Goal: Transaction & Acquisition: Obtain resource

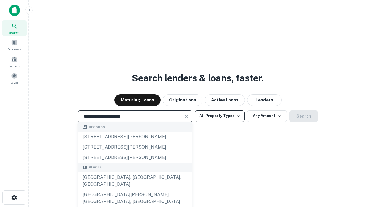
click at [135, 189] on div "[GEOGRAPHIC_DATA], [GEOGRAPHIC_DATA], [GEOGRAPHIC_DATA]" at bounding box center [135, 180] width 114 height 17
type input "**********"
click at [220, 116] on button "All Property Types" at bounding box center [220, 115] width 50 height 11
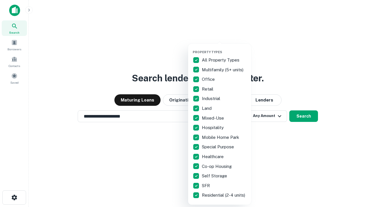
click at [224, 48] on button "button" at bounding box center [224, 48] width 63 height 0
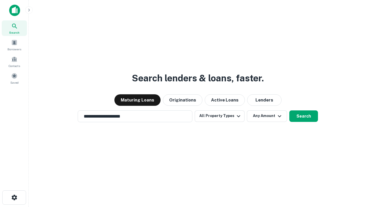
scroll to position [9, 0]
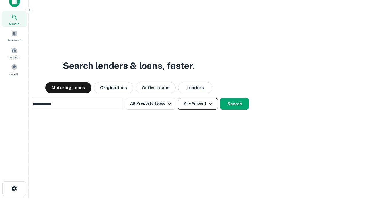
click at [178, 98] on button "Any Amount" at bounding box center [198, 103] width 40 height 11
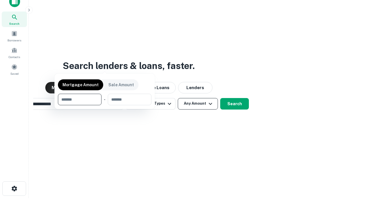
scroll to position [9, 0]
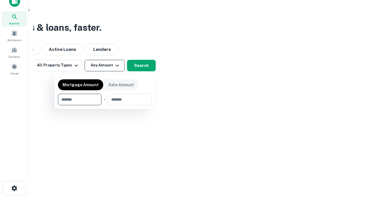
type input "*******"
click at [105, 105] on button "button" at bounding box center [105, 105] width 94 height 0
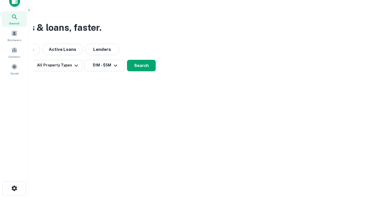
scroll to position [3, 106]
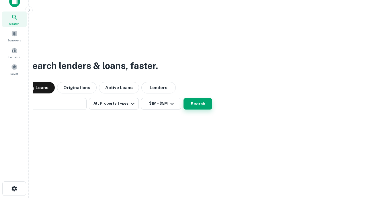
click at [184, 98] on button "Search" at bounding box center [198, 103] width 29 height 11
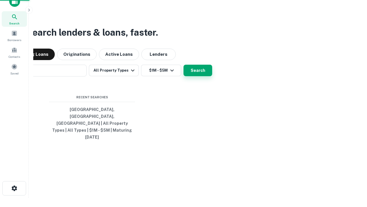
scroll to position [15, 162]
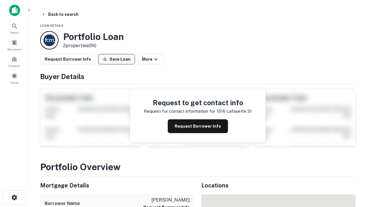
click at [116, 59] on button "Save Loan" at bounding box center [116, 59] width 37 height 10
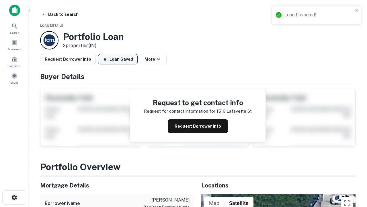
click at [118, 59] on button "Loan Saved" at bounding box center [118, 59] width 40 height 10
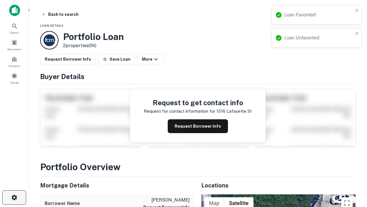
click at [14, 197] on icon "button" at bounding box center [14, 197] width 7 height 7
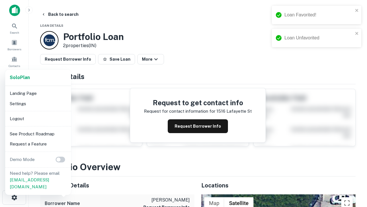
click at [38, 118] on li "Logout" at bounding box center [37, 118] width 61 height 10
